Goal: Communication & Community: Answer question/provide support

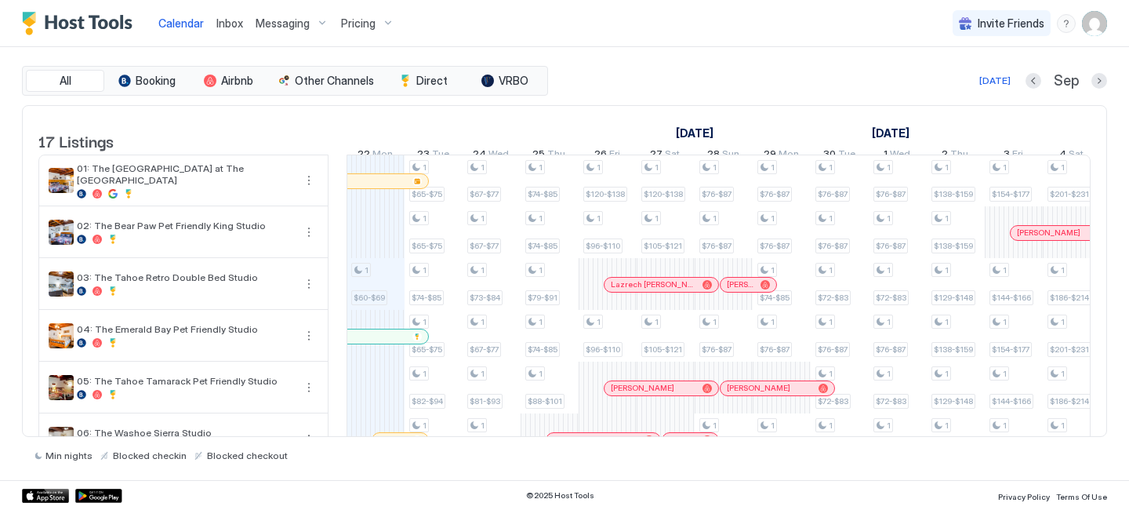
click at [221, 30] on link "Inbox" at bounding box center [229, 23] width 27 height 16
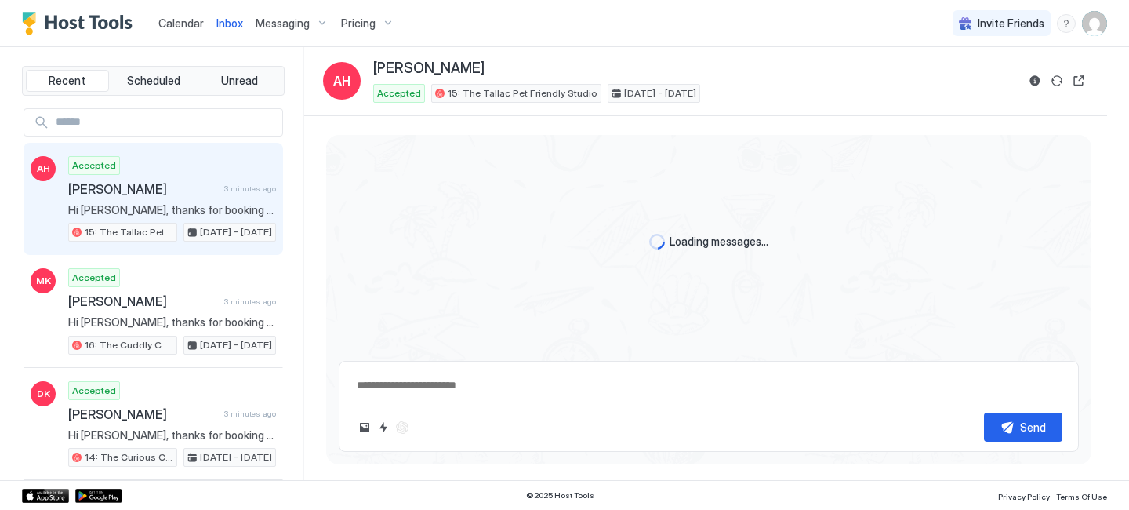
scroll to position [544, 0]
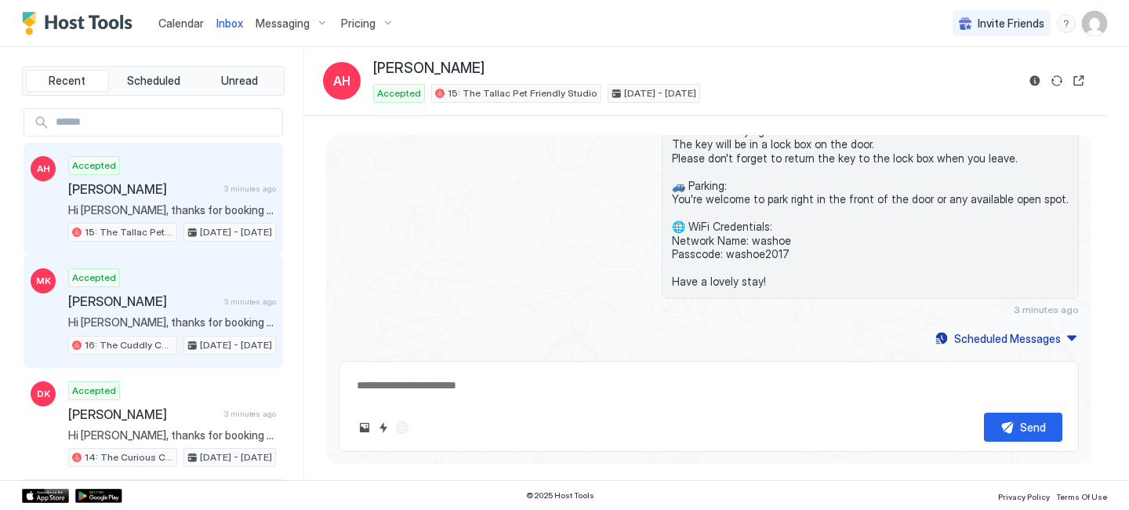
click at [129, 329] on span "Hi [PERSON_NAME], thanks for booking your stay with us! Details of your Booking…" at bounding box center [172, 322] width 208 height 14
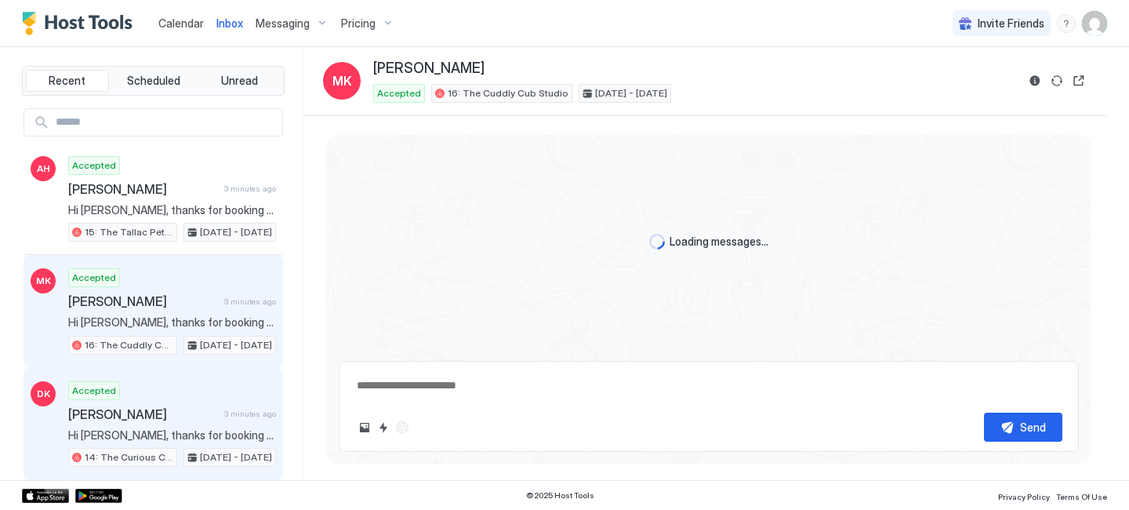
scroll to position [418, 0]
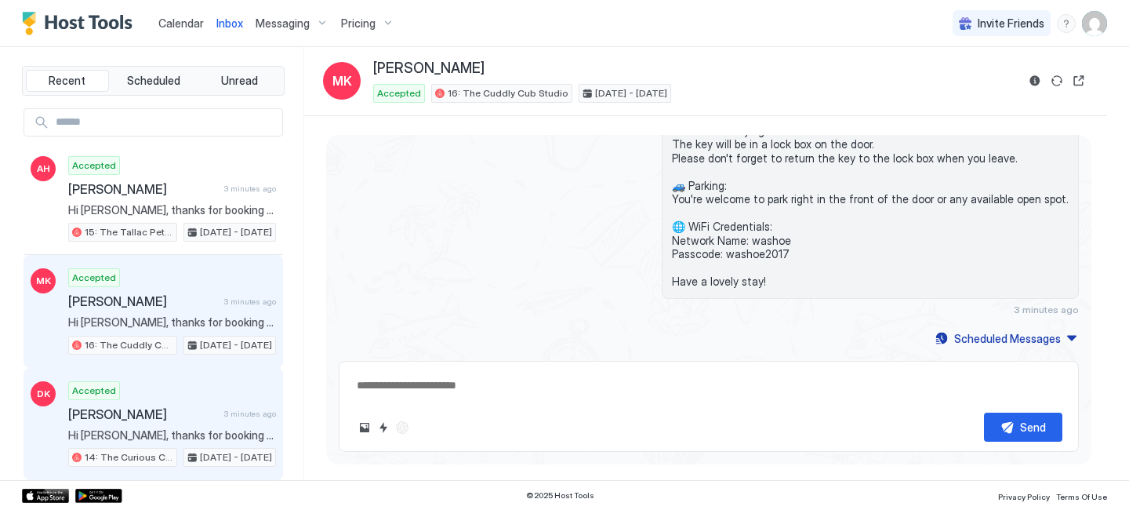
click at [168, 432] on span "Hi [PERSON_NAME], thanks for booking your stay with us! Details of your Booking…" at bounding box center [172, 435] width 208 height 14
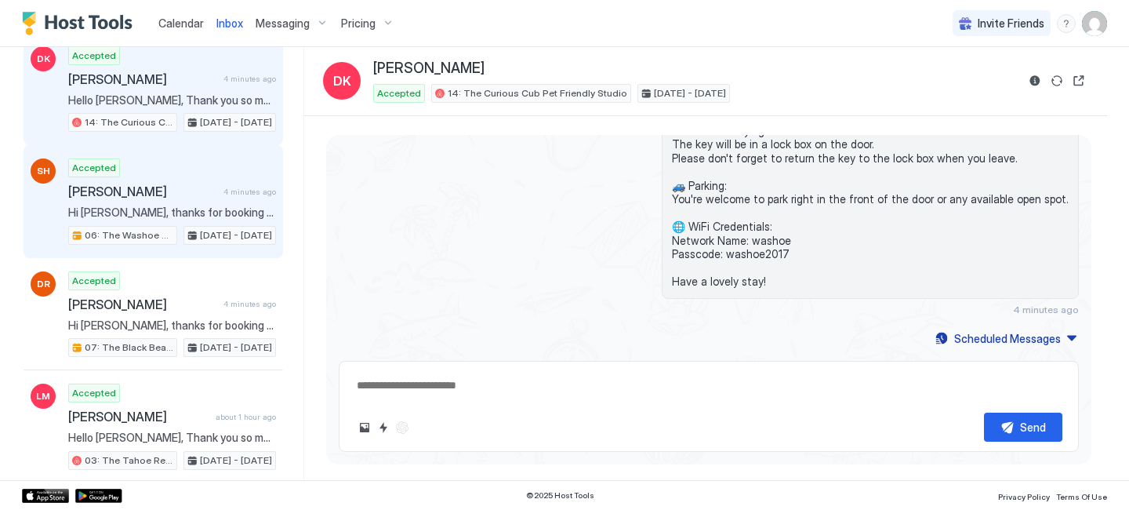
scroll to position [460, 0]
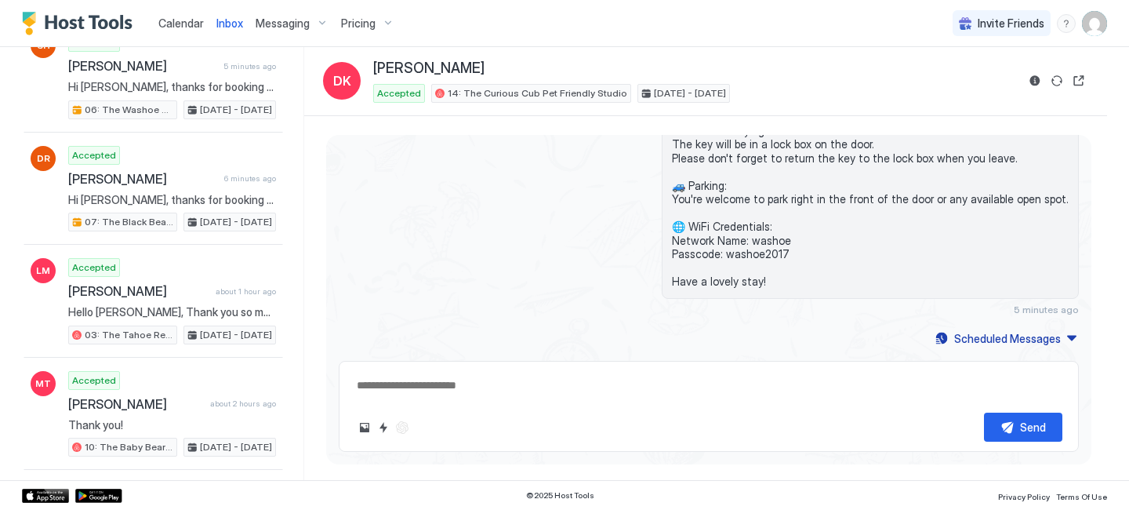
click at [180, 28] on span "Calendar" at bounding box center [180, 22] width 45 height 13
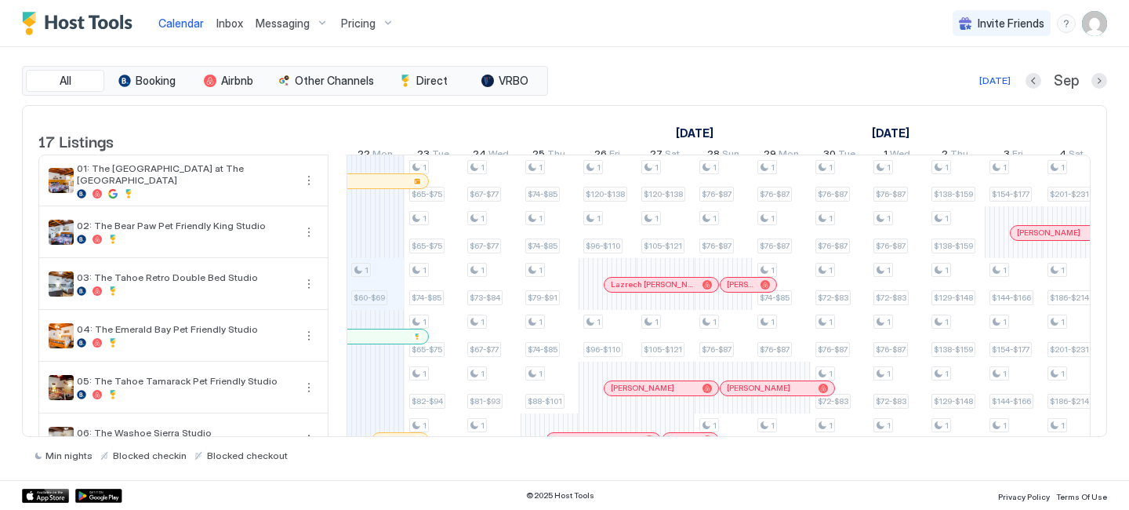
click at [228, 21] on span "Inbox" at bounding box center [229, 22] width 27 height 13
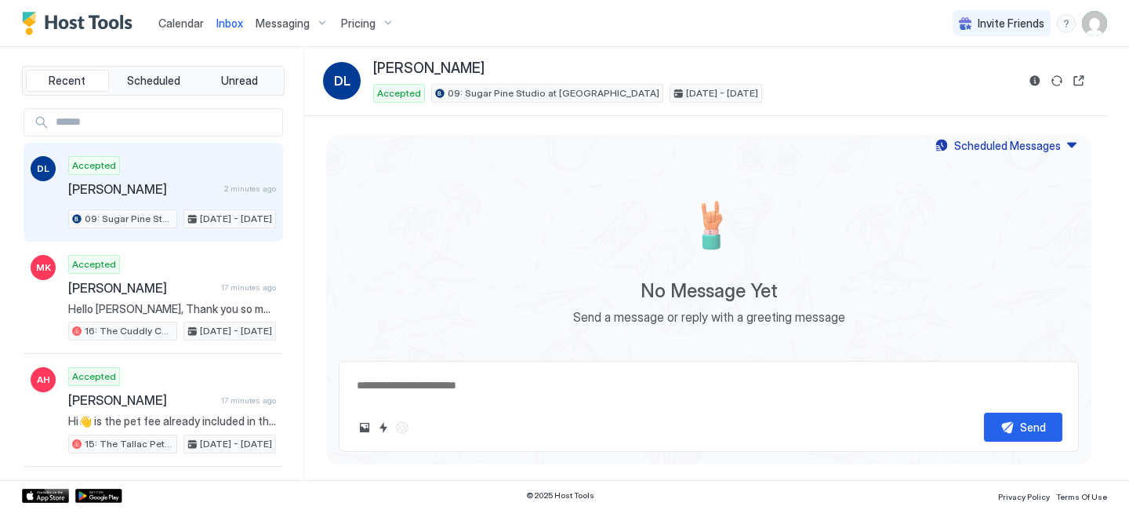
click at [161, 22] on span "Calendar" at bounding box center [180, 22] width 45 height 13
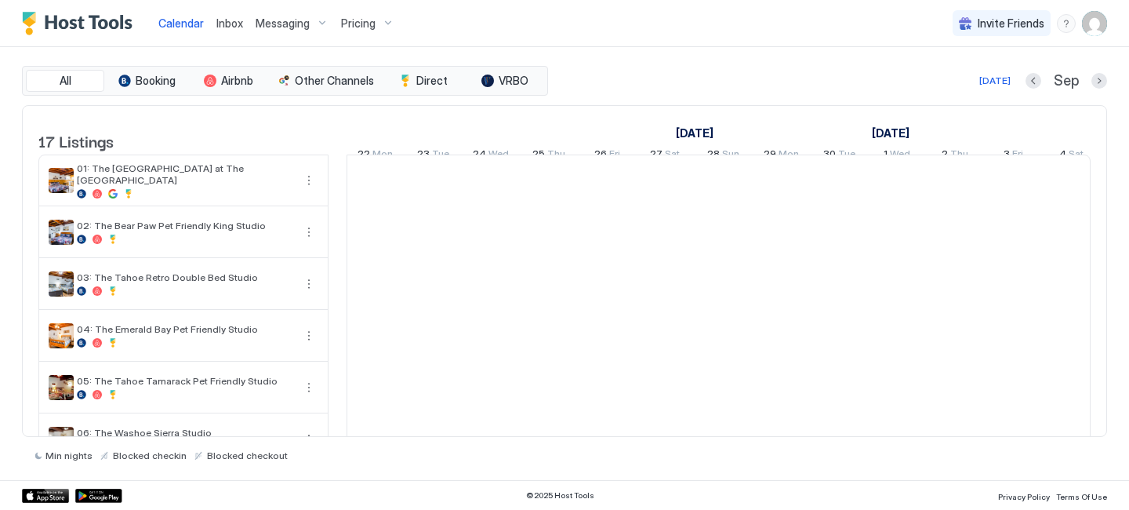
scroll to position [0, 871]
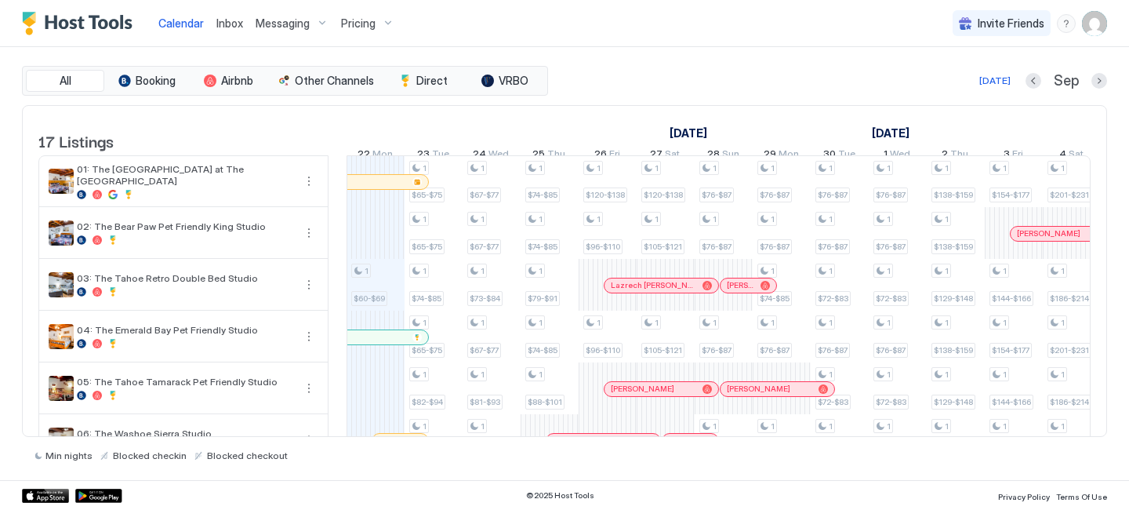
click at [232, 23] on span "Inbox" at bounding box center [229, 22] width 27 height 13
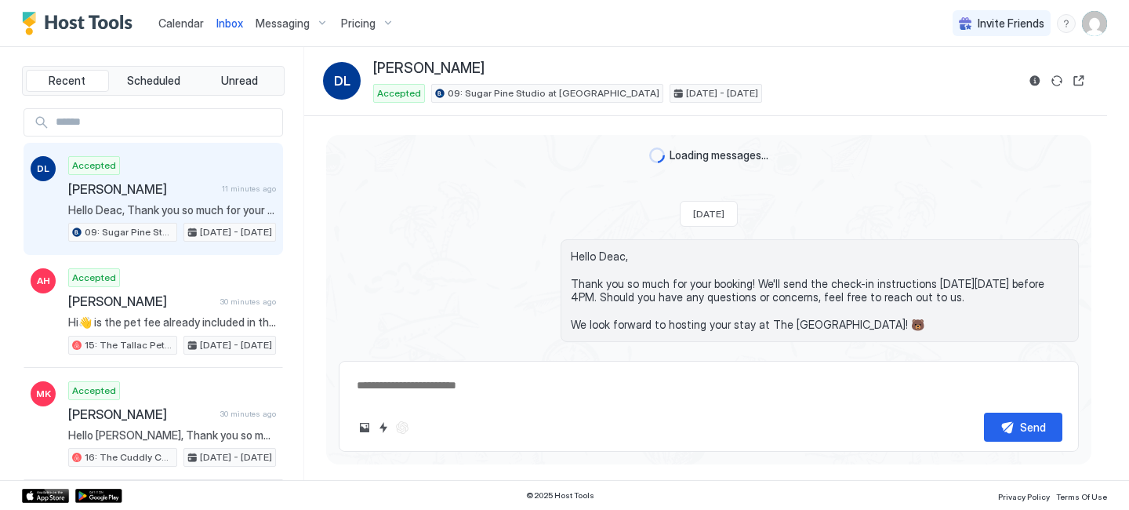
scroll to position [43, 0]
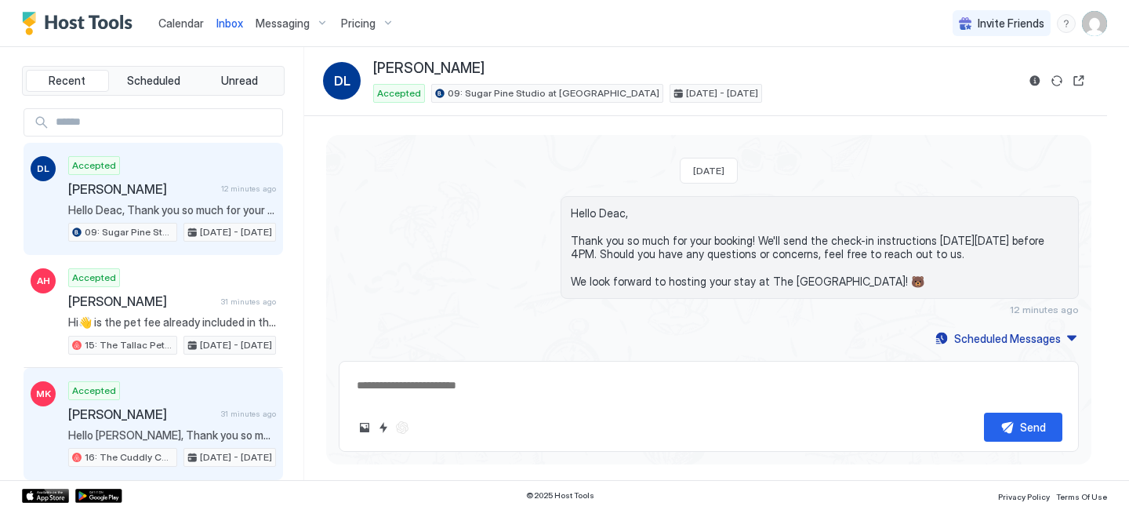
type textarea "*"
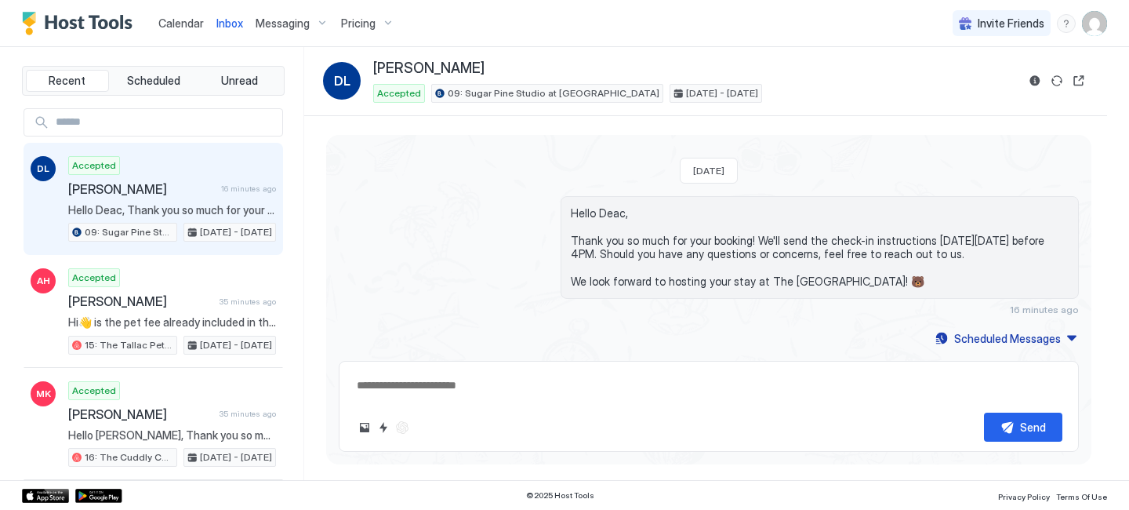
click at [168, 38] on button "Calendar" at bounding box center [181, 23] width 58 height 46
click at [168, 30] on link "Calendar" at bounding box center [180, 23] width 45 height 16
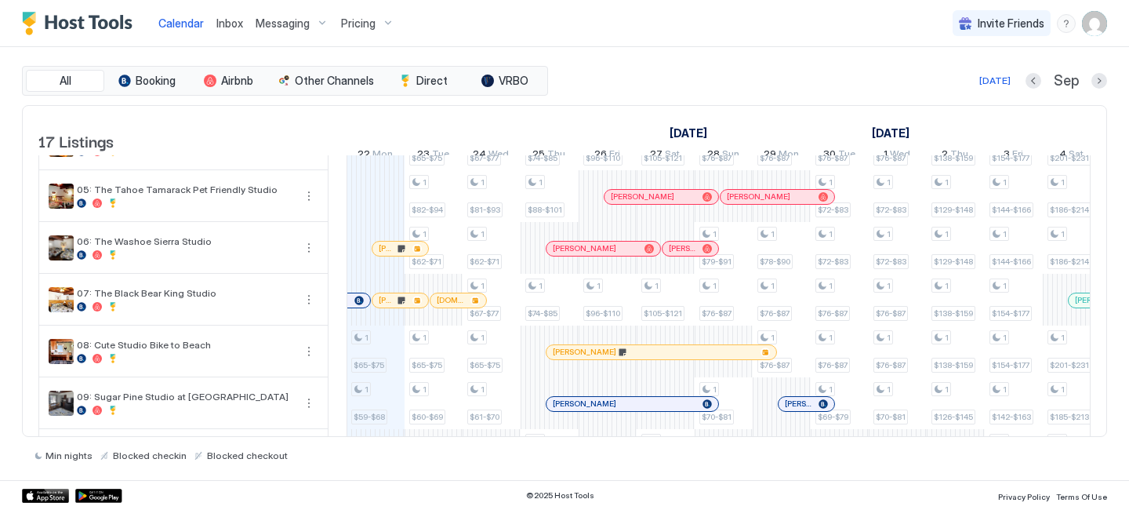
scroll to position [251, 0]
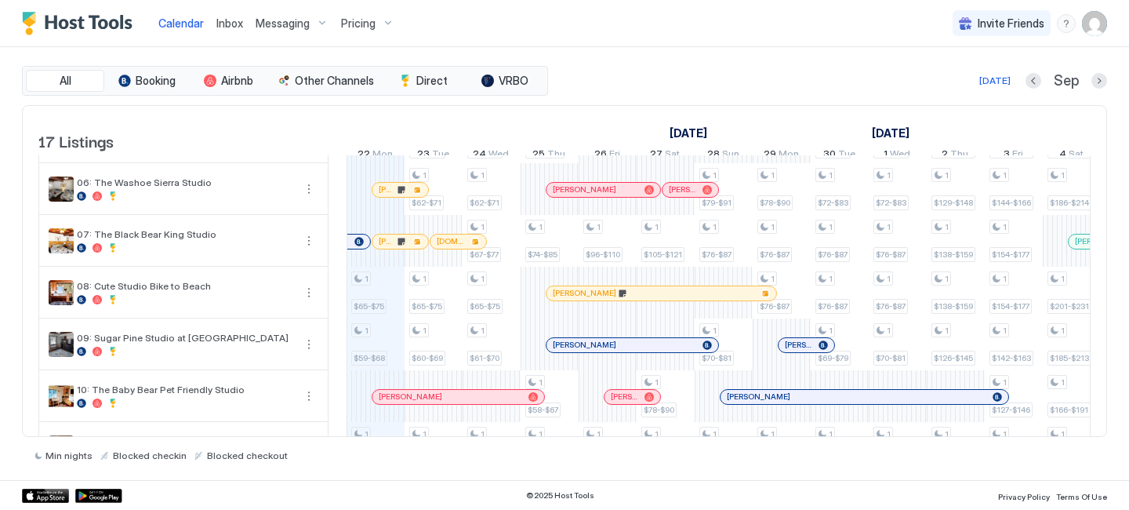
click at [446, 248] on div at bounding box center [445, 241] width 13 height 13
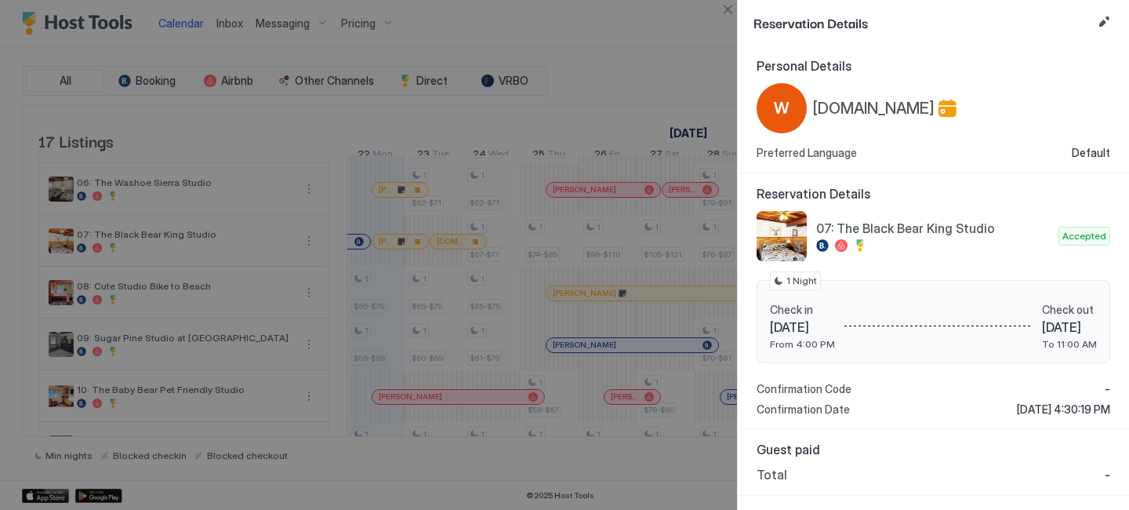
click at [1098, 25] on button "Edit reservation" at bounding box center [1104, 22] width 19 height 19
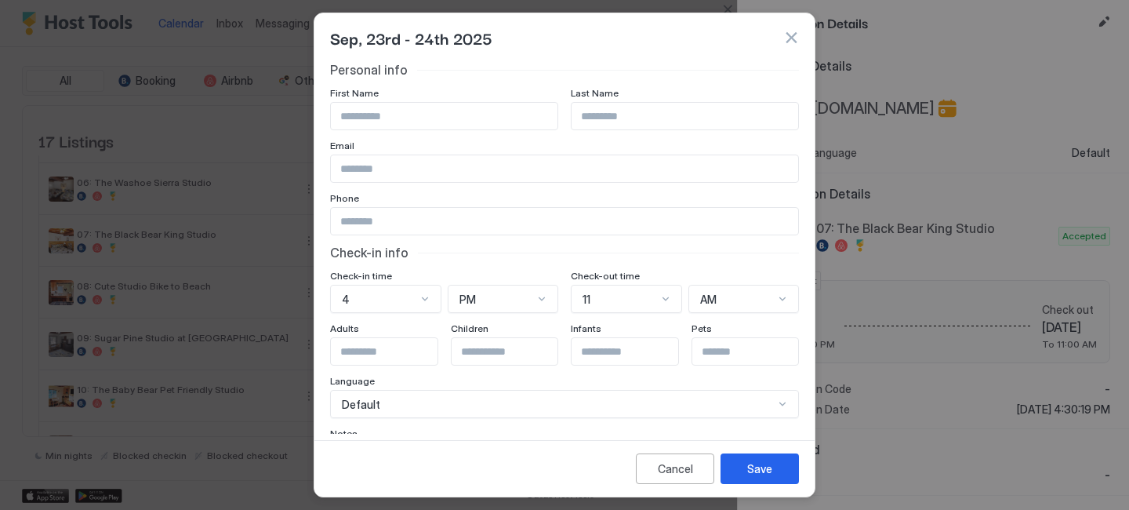
click at [487, 103] on input "Input Field" at bounding box center [444, 116] width 227 height 27
paste input "**********"
click at [391, 119] on input "**********" at bounding box center [444, 116] width 227 height 27
type input "******"
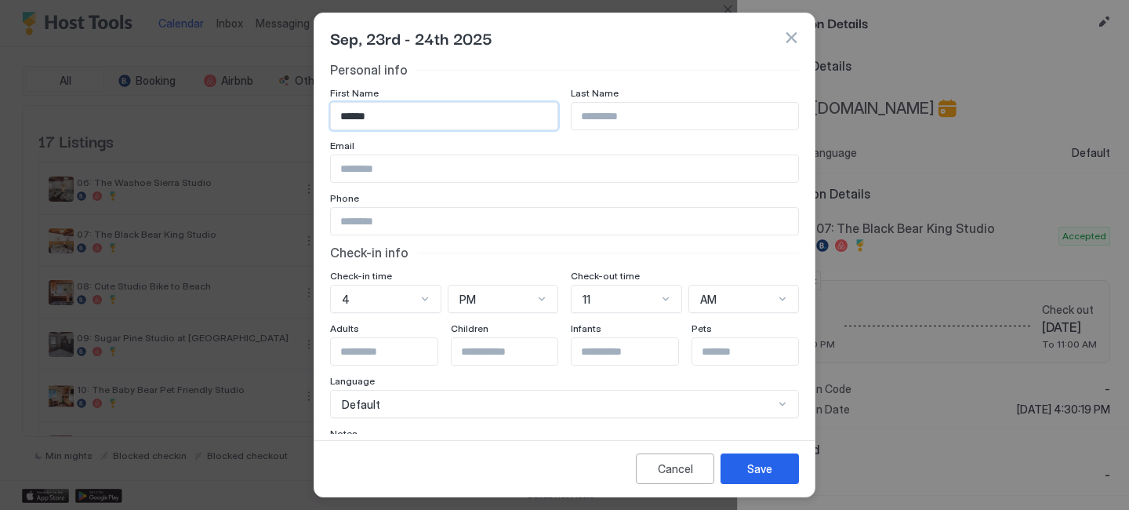
click at [638, 111] on input "Input Field" at bounding box center [685, 116] width 227 height 27
paste input "*****"
type input "*****"
click at [371, 169] on input "Input Field" at bounding box center [564, 168] width 467 height 27
paste input "**********"
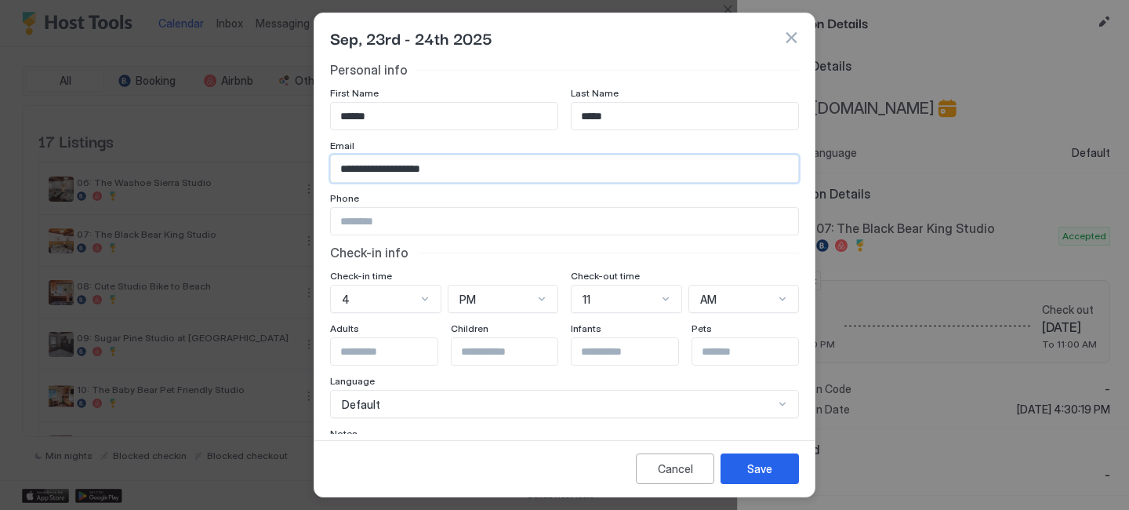
type input "**********"
click at [505, 221] on input "Input Field" at bounding box center [564, 221] width 467 height 27
paste input "**********"
type input "**********"
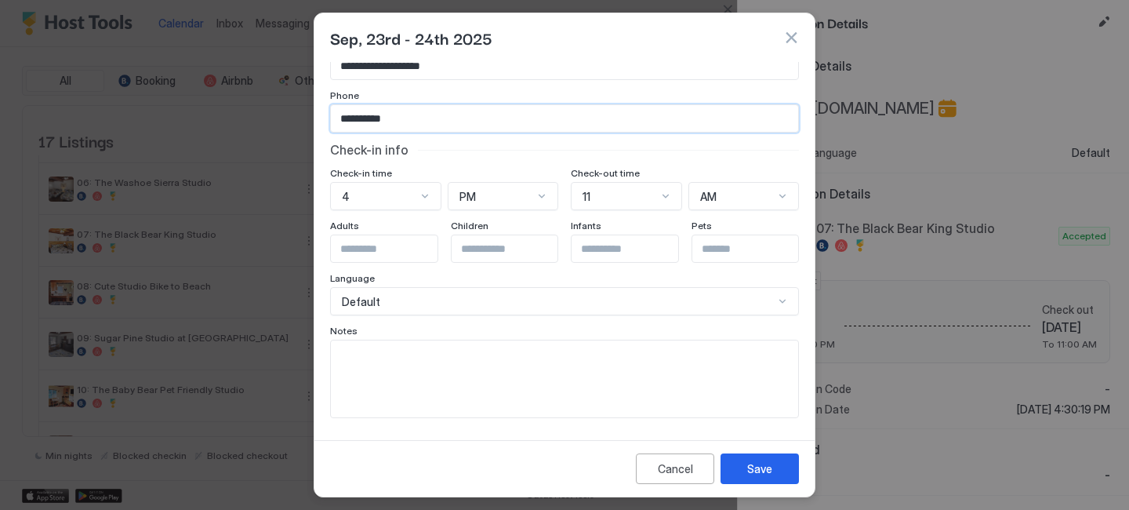
click at [400, 372] on textarea "Input Field" at bounding box center [564, 378] width 467 height 77
paste textarea "**********"
type textarea "**********"
click at [758, 470] on div "Save" at bounding box center [759, 468] width 25 height 16
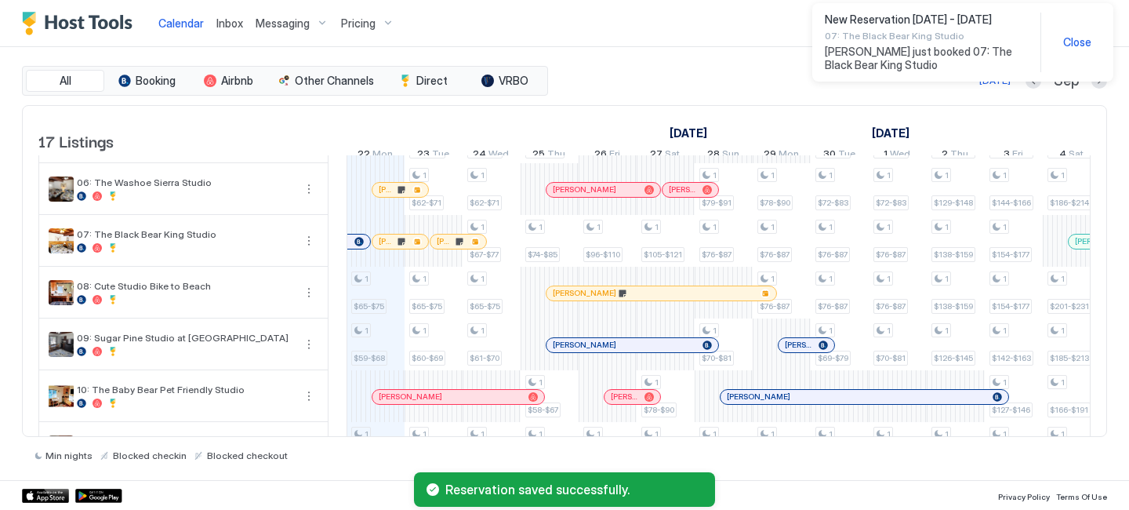
click at [445, 248] on div at bounding box center [444, 241] width 13 height 13
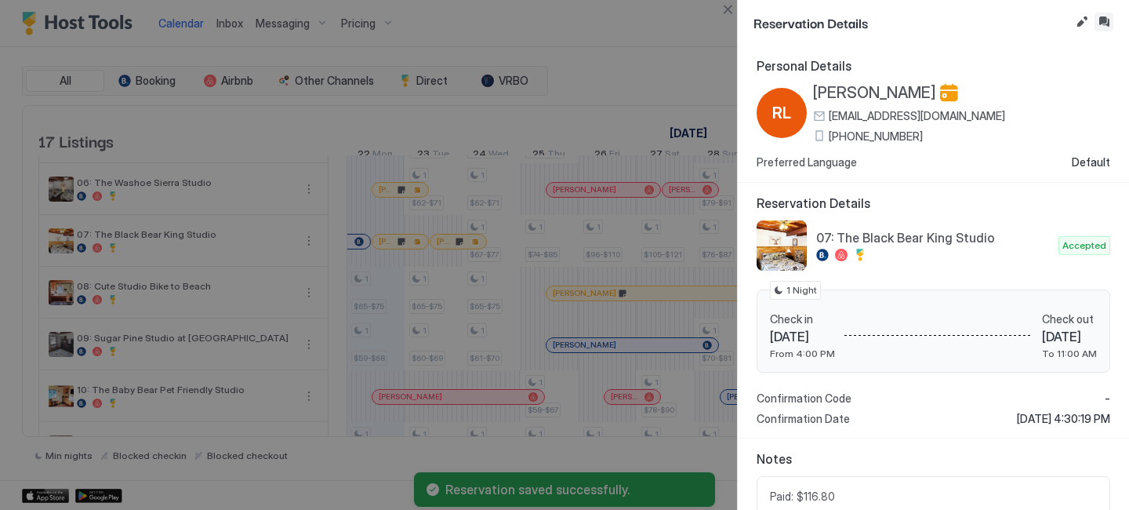
click at [1103, 20] on button "Inbox" at bounding box center [1104, 22] width 19 height 19
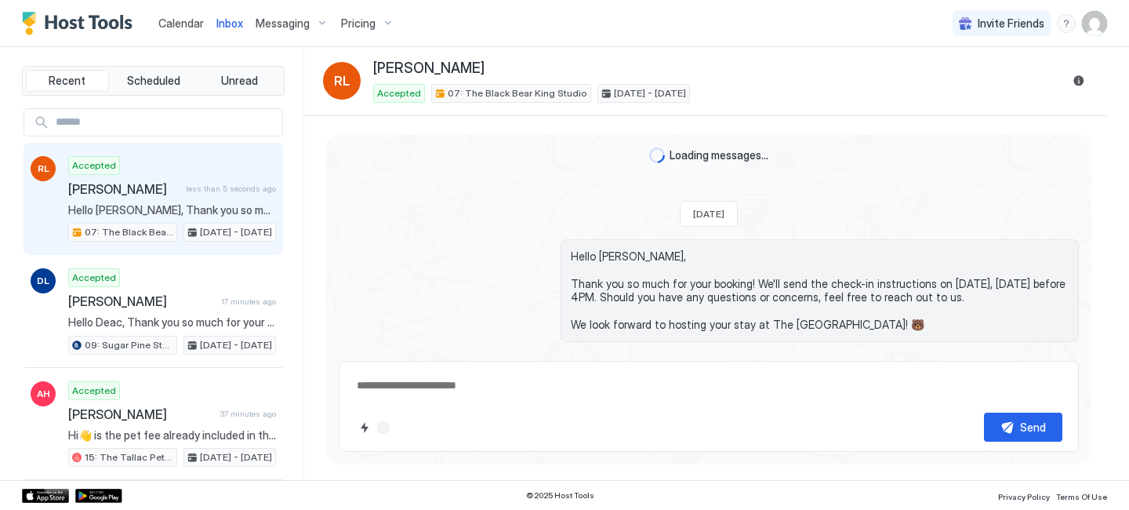
scroll to position [43, 0]
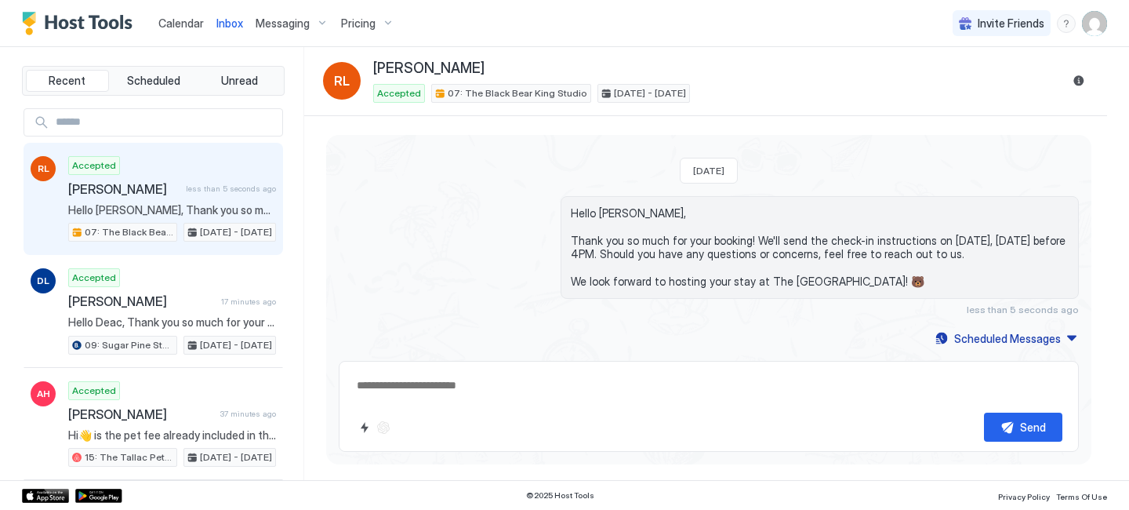
click at [1069, 80] on div "[PERSON_NAME] Accepted 07: The Black Bear King Studio [DATE] - [DATE]" at bounding box center [705, 81] width 765 height 43
click at [1078, 78] on button "Reservation information" at bounding box center [1079, 80] width 19 height 19
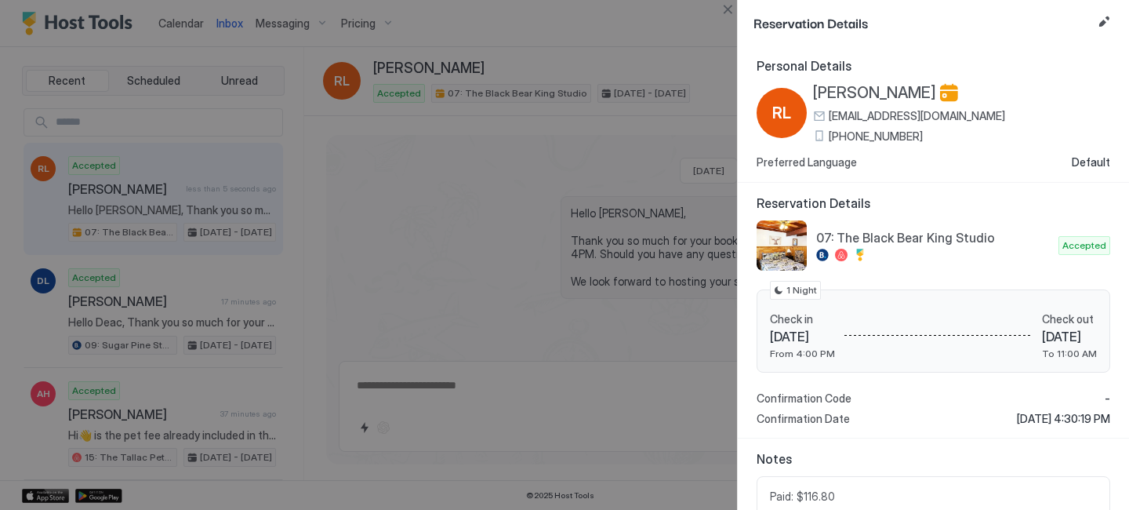
click at [852, 132] on span "[PHONE_NUMBER]" at bounding box center [876, 136] width 94 height 14
click at [859, 94] on span "[PERSON_NAME]" at bounding box center [874, 93] width 123 height 20
click at [724, 9] on button "Close" at bounding box center [727, 9] width 19 height 19
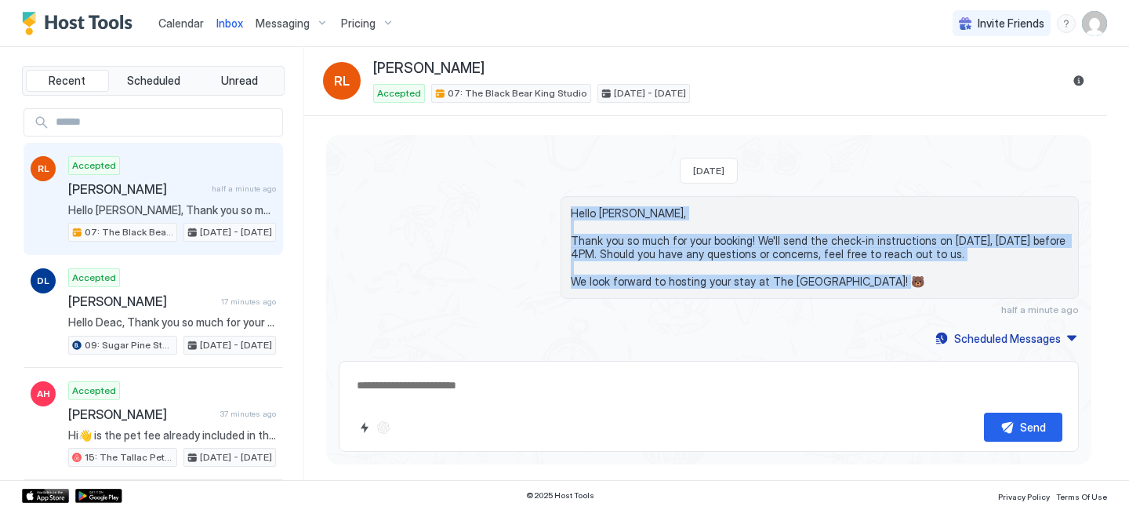
drag, startPoint x: 884, startPoint y: 290, endPoint x: 561, endPoint y: 205, distance: 334.0
click at [561, 205] on div "Hello [PERSON_NAME], Thank you so much for your booking! We'll send the check-i…" at bounding box center [820, 247] width 518 height 103
copy span "Hello [PERSON_NAME], Thank you so much for your booking! We'll send the check-i…"
click at [954, 340] on div "Scheduled Messages" at bounding box center [1007, 338] width 107 height 16
type textarea "*"
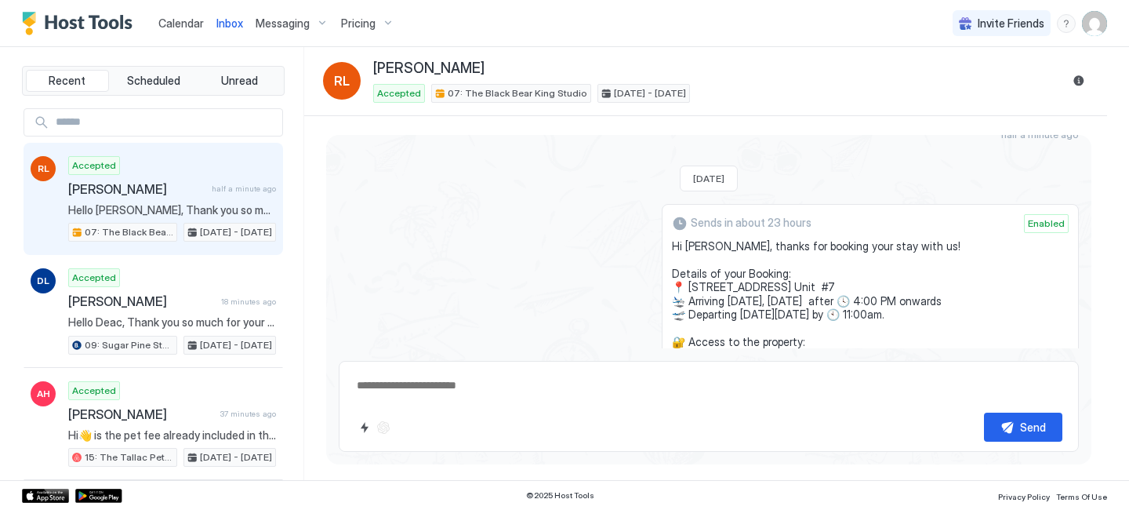
scroll to position [151, 0]
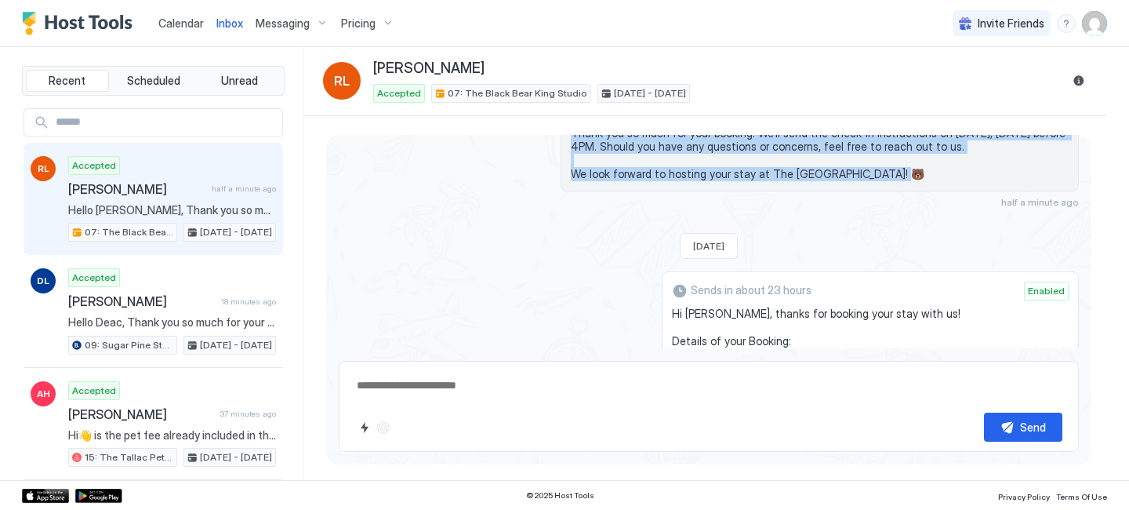
drag, startPoint x: 776, startPoint y: 249, endPoint x: 680, endPoint y: 313, distance: 115.9
click at [680, 313] on div "Sends in about 23 hours Enabled Hi [PERSON_NAME], thanks for booking your stay …" at bounding box center [870, 456] width 417 height 371
copy span "Hi [PERSON_NAME], thanks for booking your stay with us! Details of your Booking…"
click at [172, 21] on span "Calendar" at bounding box center [180, 22] width 45 height 13
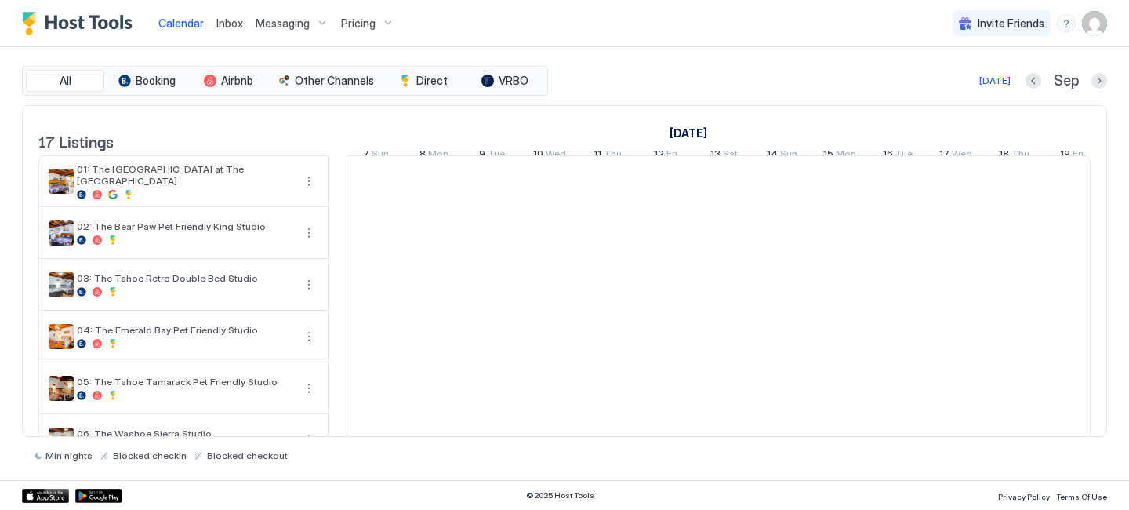
scroll to position [0, 871]
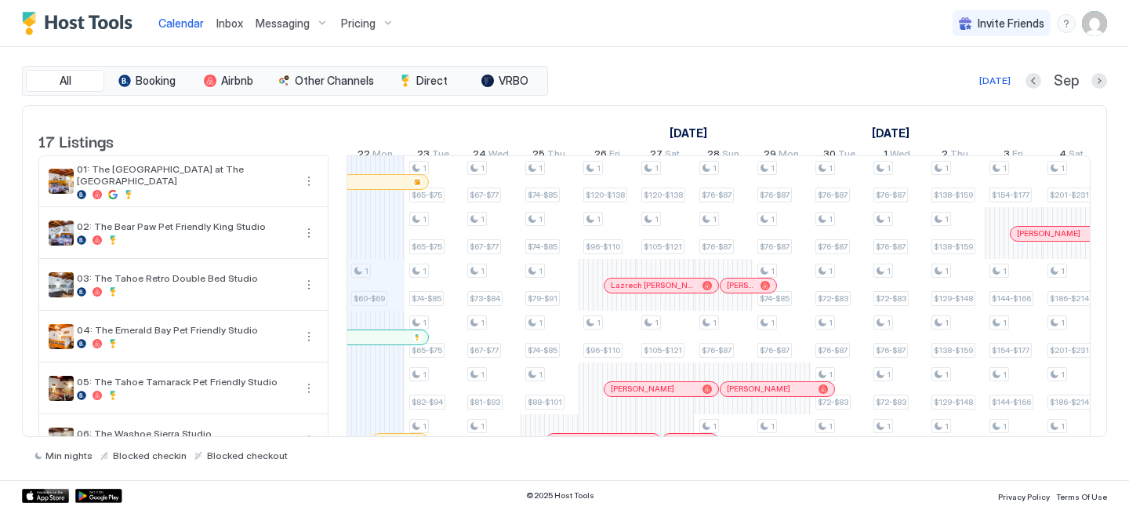
click at [662, 376] on div at bounding box center [666, 388] width 58 height 52
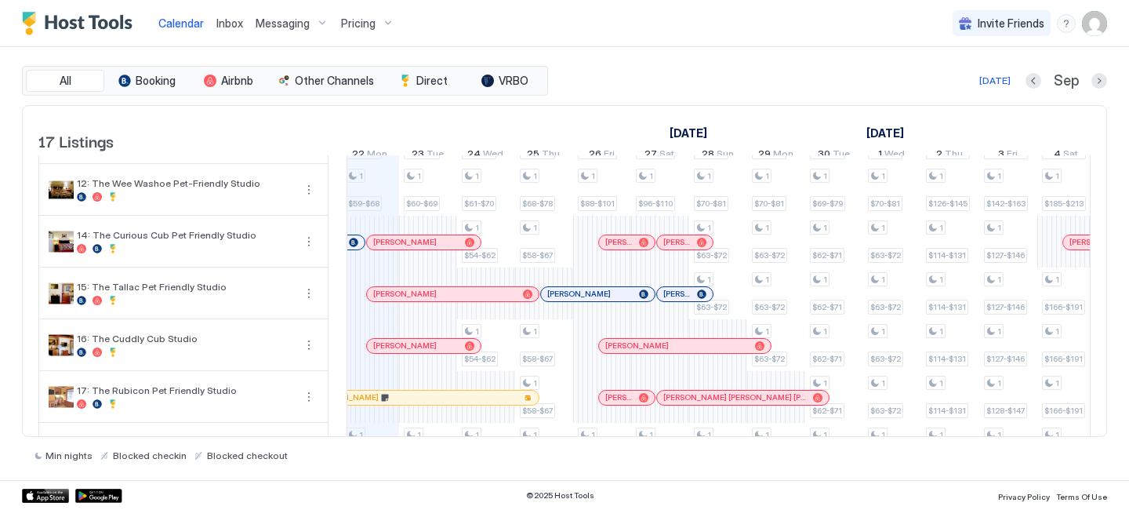
scroll to position [623, 0]
